Goal: Navigation & Orientation: Find specific page/section

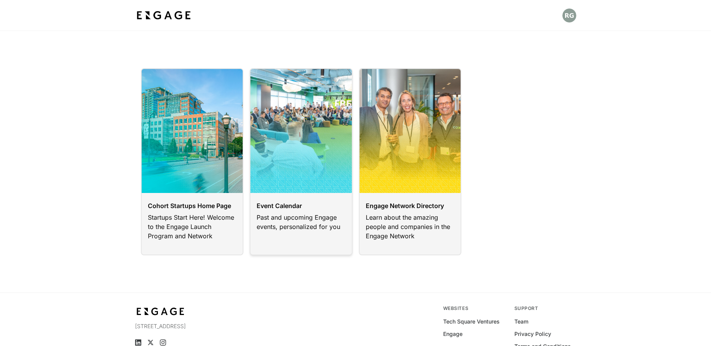
click at [292, 152] on link at bounding box center [301, 161] width 103 height 187
click at [219, 172] on html "Cohort Startups Home Page Startups Start Here! Welcome to the Engage Launch Pro…" at bounding box center [355, 195] width 711 height 391
click at [213, 161] on link at bounding box center [192, 161] width 103 height 187
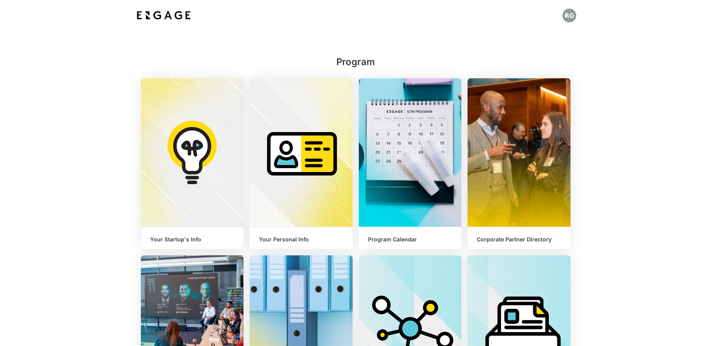
scroll to position [96, 0]
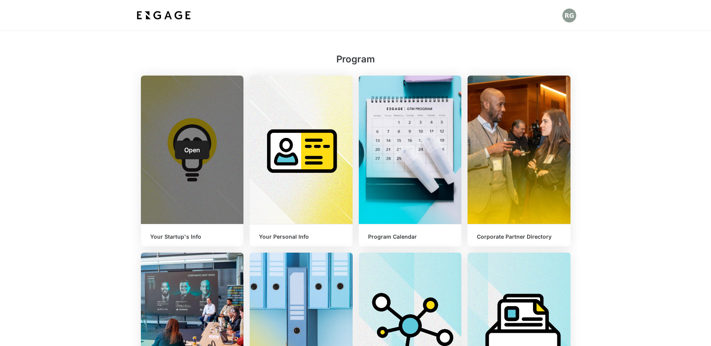
click at [194, 147] on span "Open" at bounding box center [192, 150] width 16 height 8
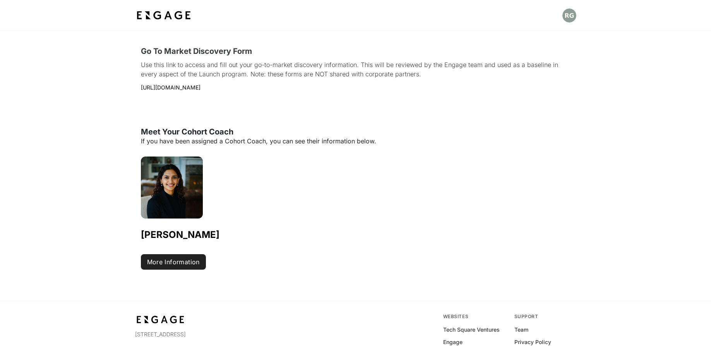
scroll to position [327, 0]
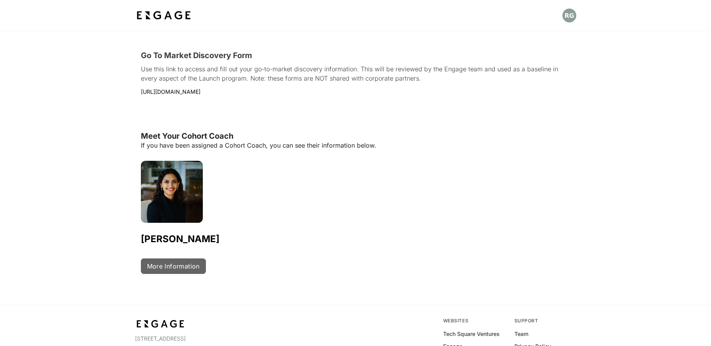
click at [172, 266] on link "More Information" at bounding box center [173, 265] width 65 height 15
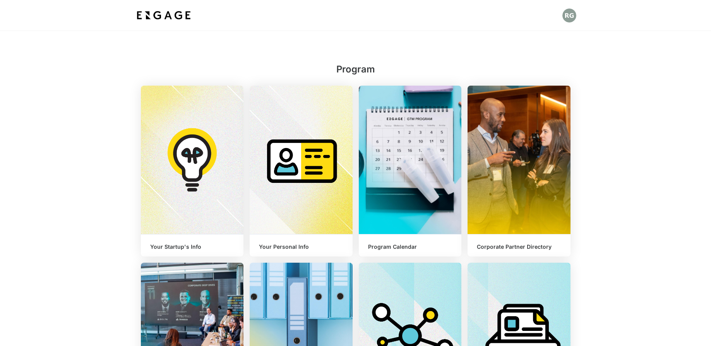
scroll to position [93, 0]
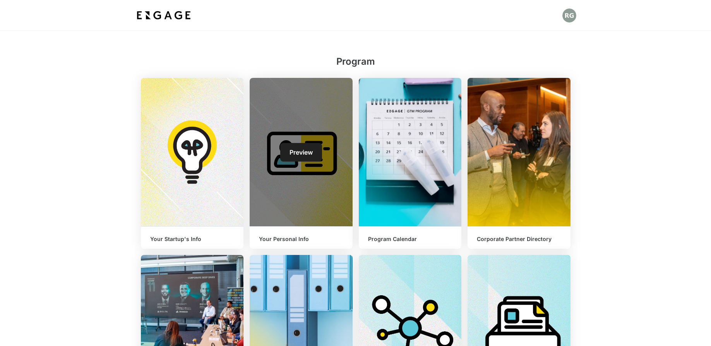
click at [300, 146] on link "Preview" at bounding box center [301, 152] width 42 height 19
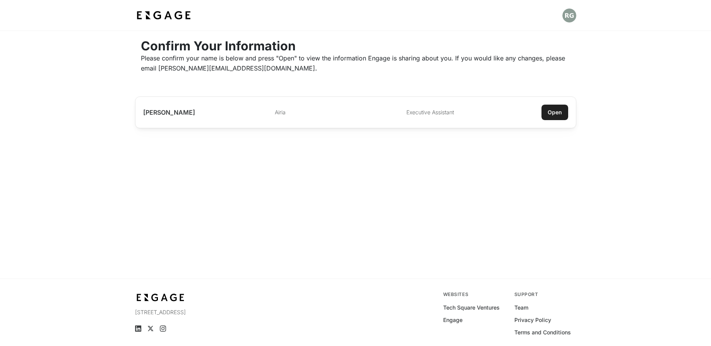
click at [551, 115] on div "Open" at bounding box center [555, 112] width 14 height 8
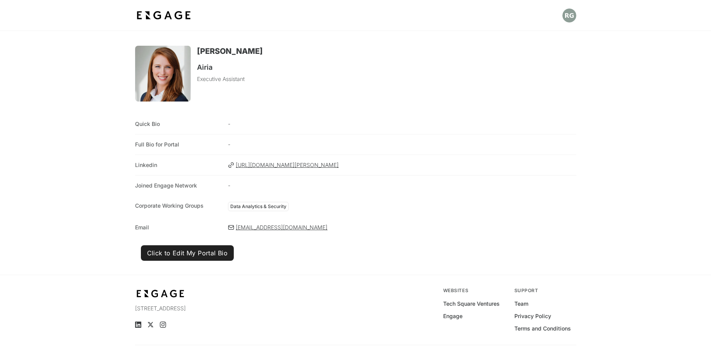
scroll to position [6, 0]
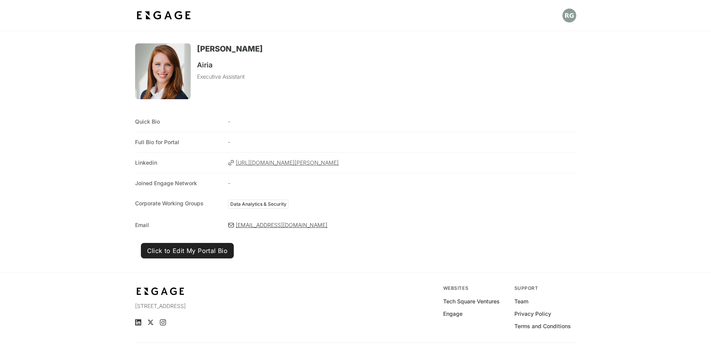
click at [245, 163] on span "https://www.linkedin.com/in/rebecca-greenhalgh/" at bounding box center [406, 163] width 340 height 8
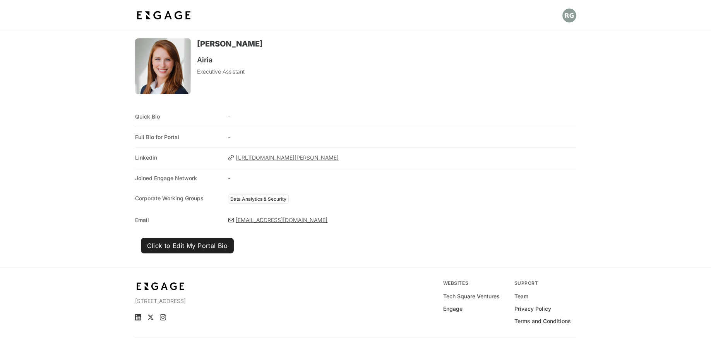
scroll to position [0, 0]
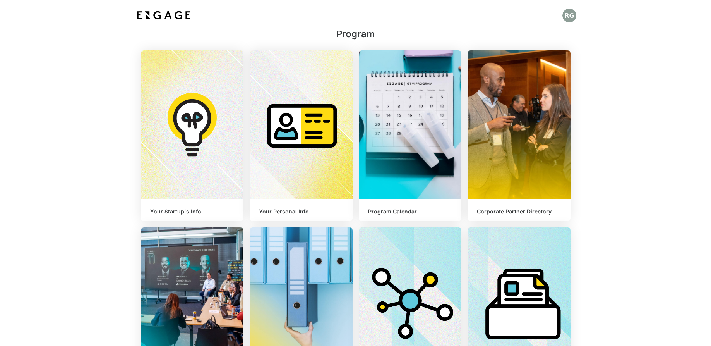
scroll to position [156, 0]
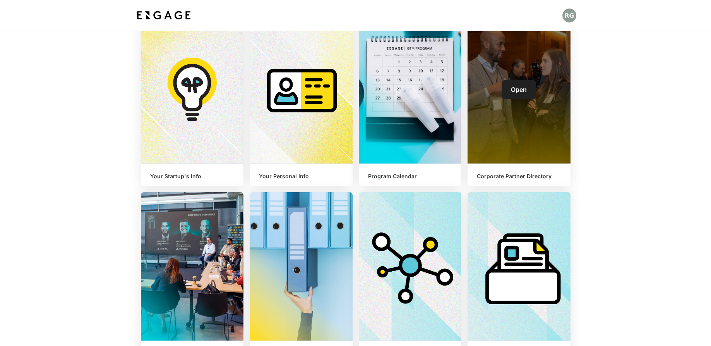
click at [526, 92] on span "Open" at bounding box center [519, 90] width 16 height 8
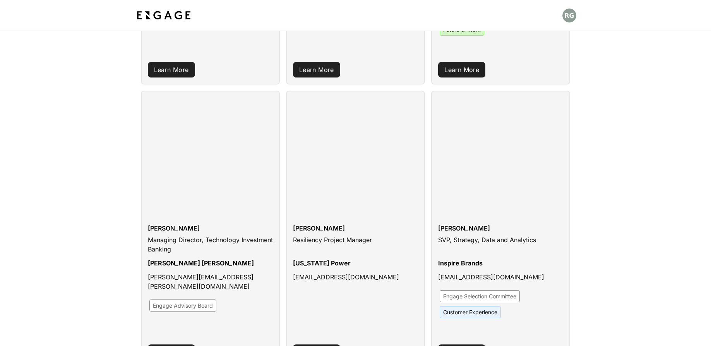
scroll to position [662, 0]
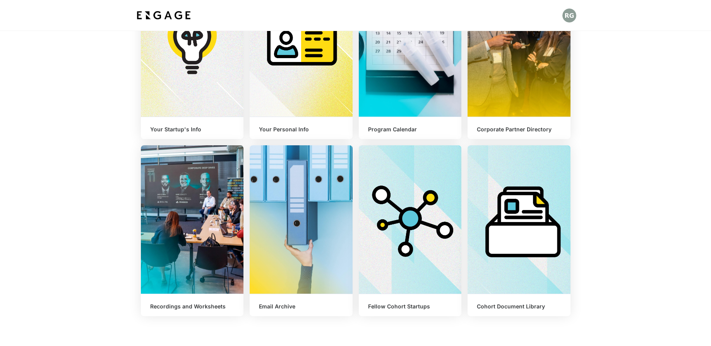
scroll to position [279, 0]
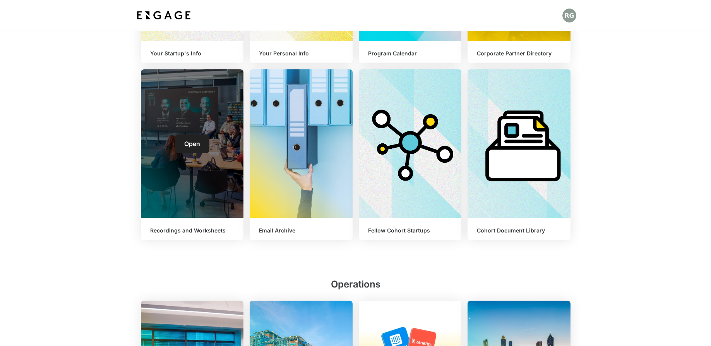
click at [192, 146] on span "Open" at bounding box center [192, 144] width 16 height 8
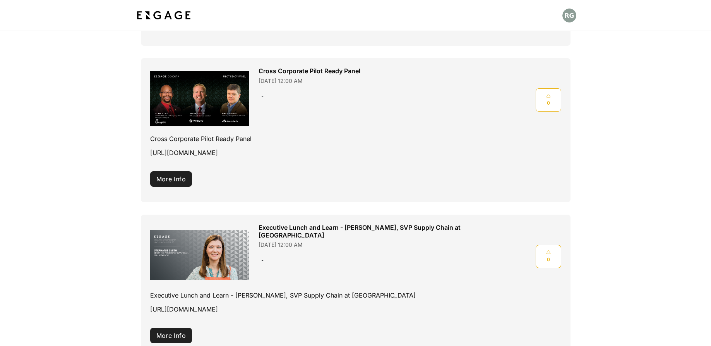
scroll to position [1490, 0]
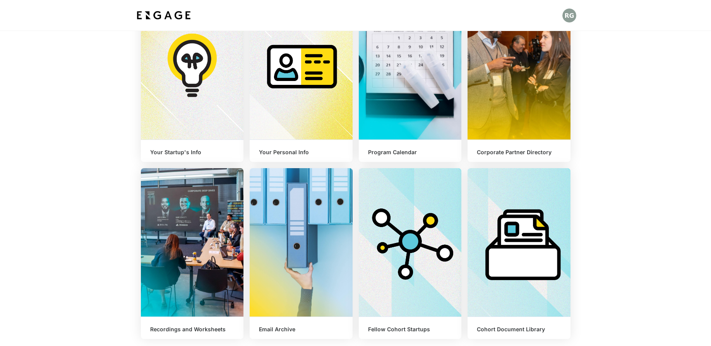
scroll to position [234, 0]
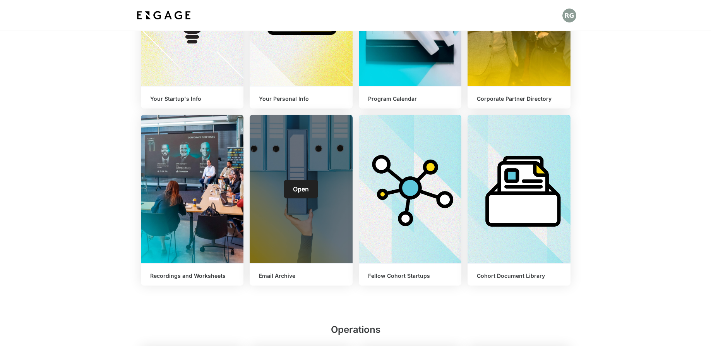
click at [302, 185] on span "Open" at bounding box center [301, 189] width 16 height 8
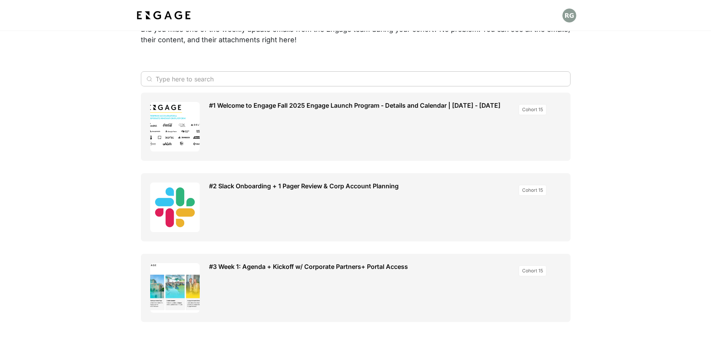
scroll to position [57, 0]
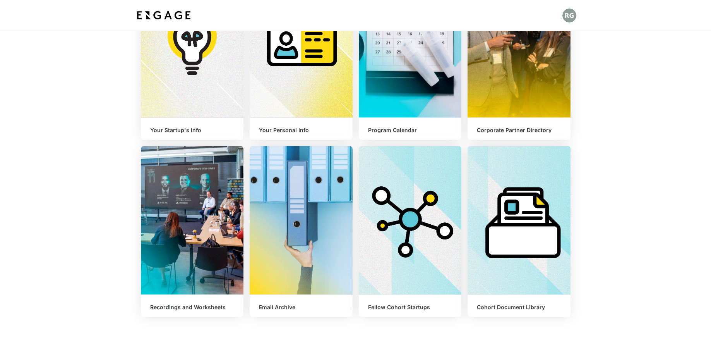
scroll to position [235, 0]
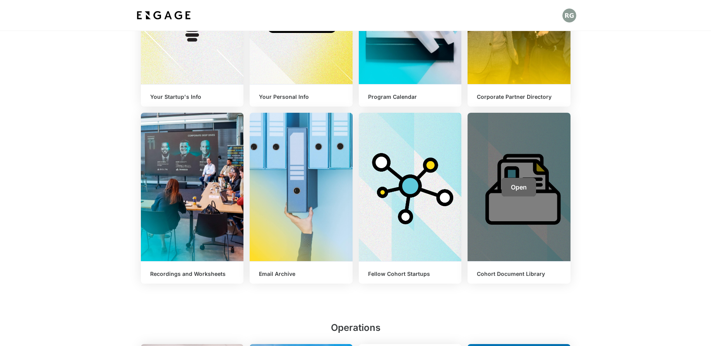
click at [518, 191] on link "Open" at bounding box center [519, 187] width 34 height 19
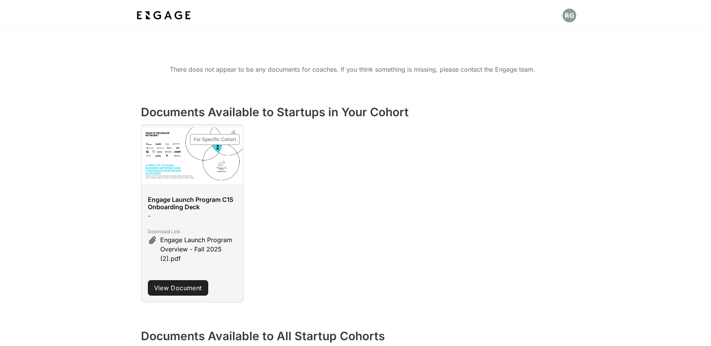
scroll to position [88, 0]
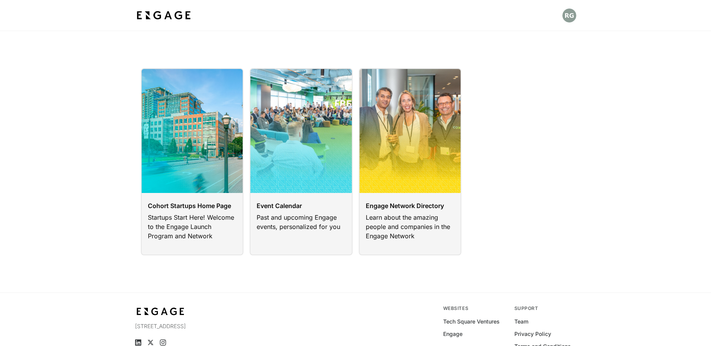
scroll to position [12, 0]
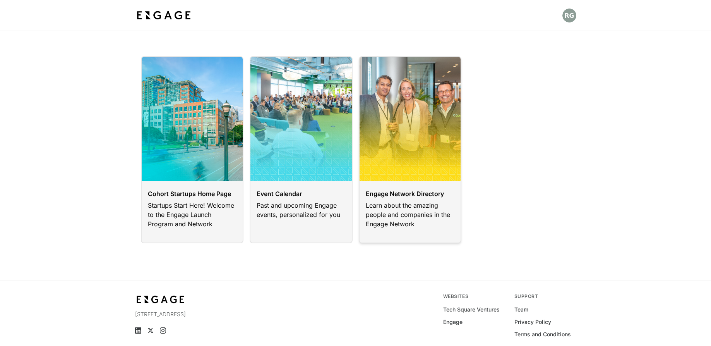
click at [418, 129] on link at bounding box center [410, 149] width 103 height 187
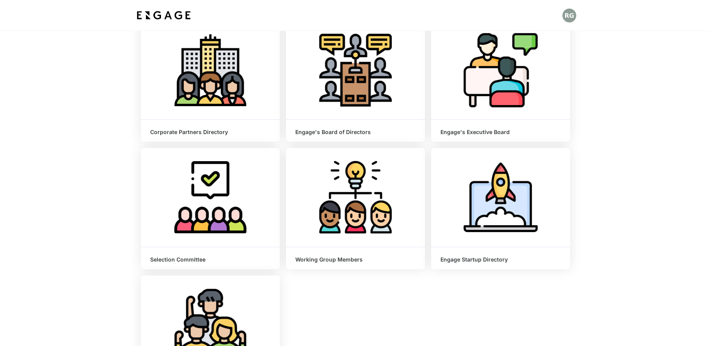
scroll to position [97, 0]
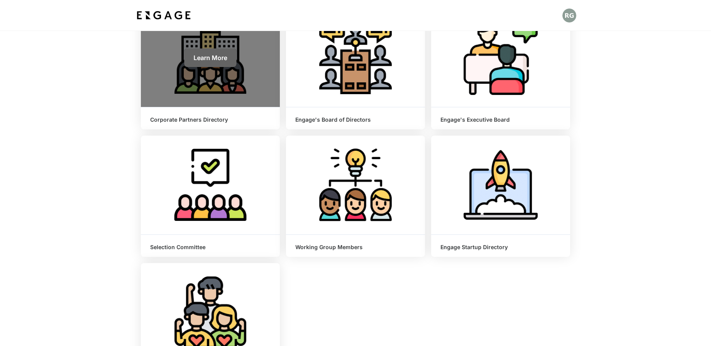
click at [215, 58] on span "Learn More" at bounding box center [211, 58] width 34 height 8
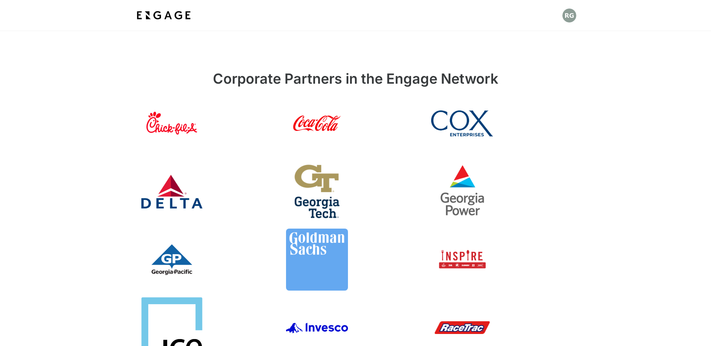
click at [172, 129] on link at bounding box center [210, 123] width 139 height 62
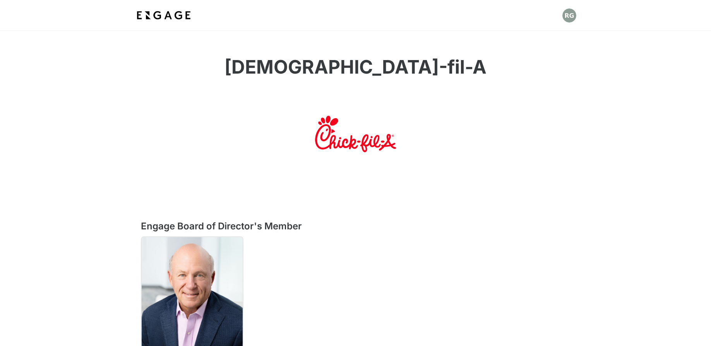
click at [156, 19] on img at bounding box center [163, 16] width 57 height 14
